Goal: Find contact information: Find contact information

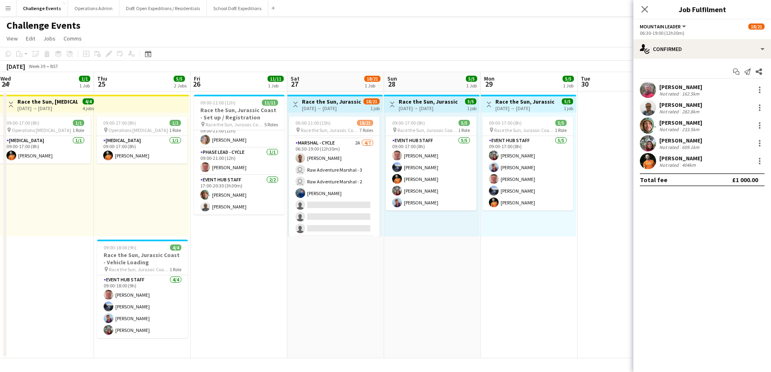
scroll to position [125, 0]
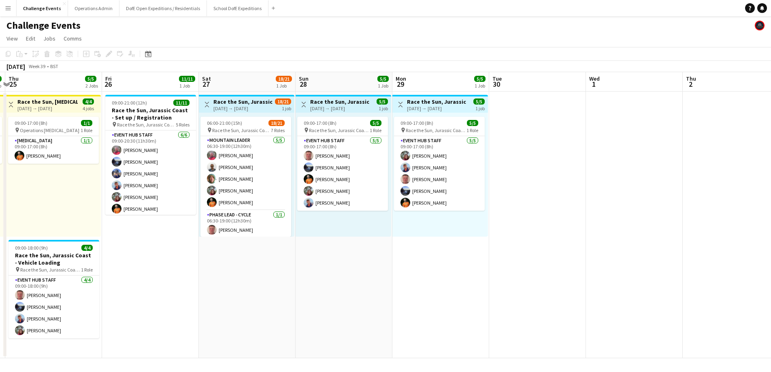
scroll to position [227, 0]
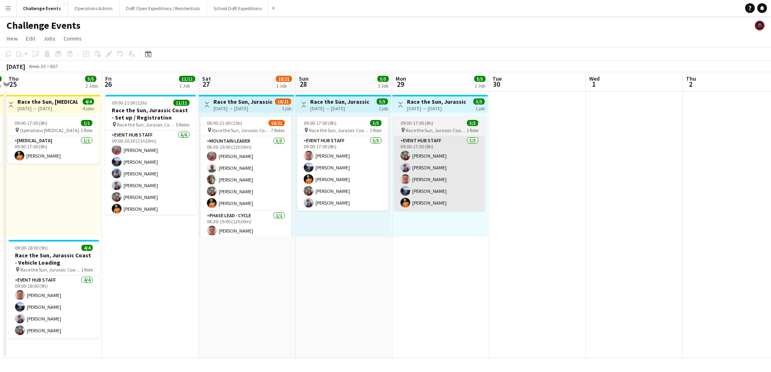
drag, startPoint x: 232, startPoint y: 178, endPoint x: 411, endPoint y: 156, distance: 180.6
click at [232, 178] on app-card-role "Mountain Leader 5/5 06:30-19:00 (12h30m) Richard Baker Martin Hope Andrew Jenki…" at bounding box center [245, 173] width 91 height 74
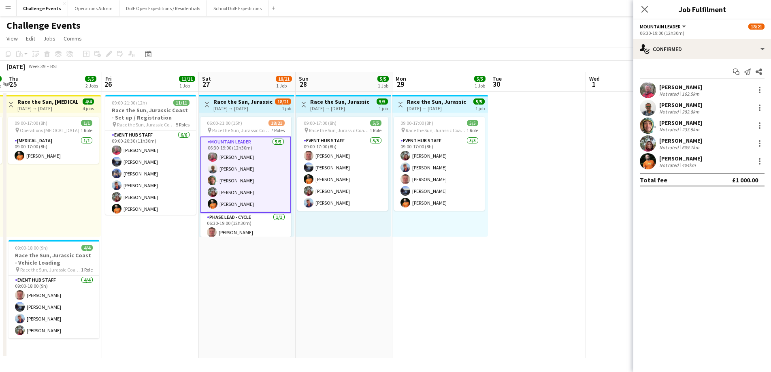
click at [681, 126] on div "233.5km" at bounding box center [690, 129] width 21 height 6
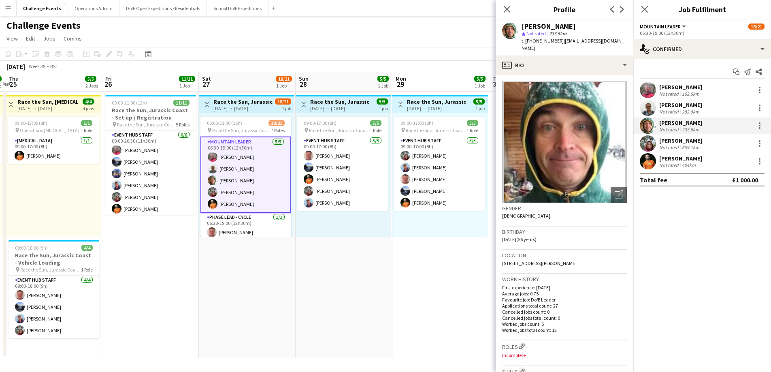
drag, startPoint x: 561, startPoint y: 41, endPoint x: 551, endPoint y: 47, distance: 12.0
click at [551, 47] on div "t. +447841451188 | andrewdavidjenkins@yahoo.com" at bounding box center [573, 44] width 105 height 15
copy span "andrewdavidjenkins@yahoo.com"
